Goal: Navigation & Orientation: Understand site structure

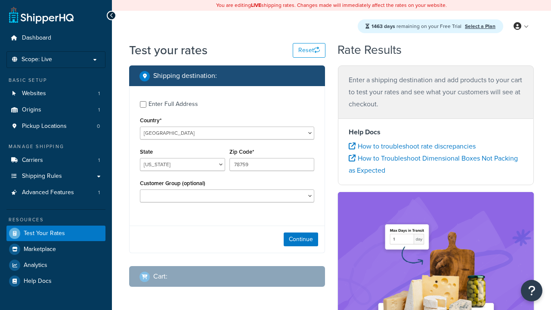
select select "[GEOGRAPHIC_DATA]"
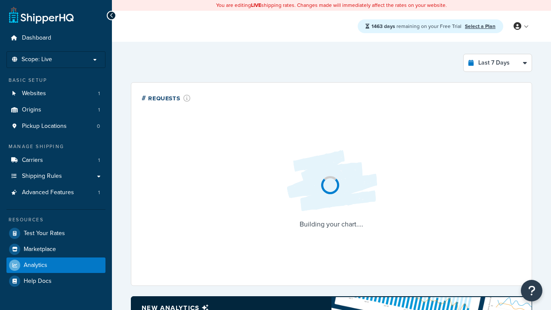
select select "last_7_days"
click at [111, 15] on icon at bounding box center [112, 15] width 4 height 6
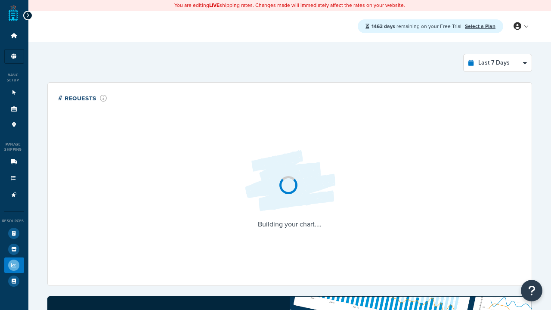
click at [28, 12] on icon at bounding box center [28, 15] width 4 height 6
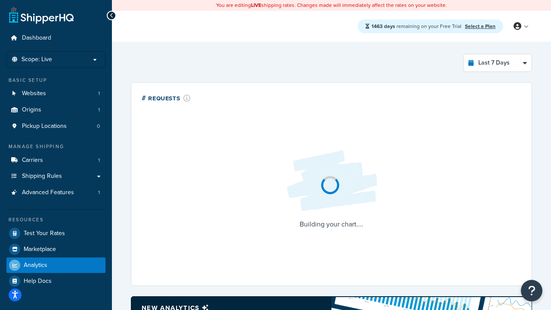
scroll to position [11, 0]
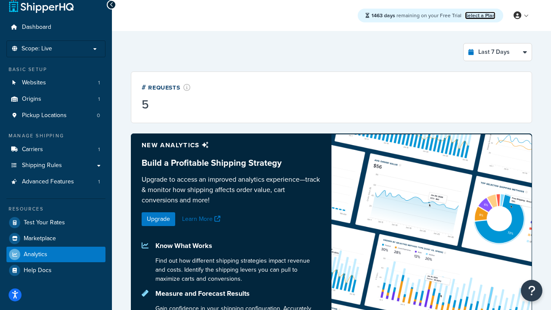
click at [480, 15] on link "Select a Plan" at bounding box center [480, 16] width 31 height 8
